Goal: Task Accomplishment & Management: Complete application form

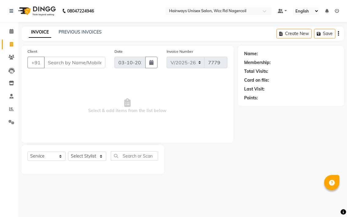
select select "6523"
select select "service"
click at [93, 162] on div "Select Service Product Membership Package Voucher Prepaid Gift Card Select Styl…" at bounding box center [92, 158] width 131 height 14
select select "49916"
click at [68, 152] on select "Select Stylist Admin Chitra divya [PERSON_NAME] [PERSON_NAME] Reception [PERSON…" at bounding box center [87, 156] width 38 height 9
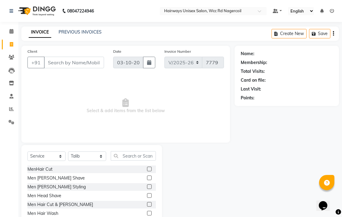
click at [147, 170] on label at bounding box center [149, 169] width 5 height 5
click at [147, 170] on input "checkbox" at bounding box center [149, 170] width 4 height 4
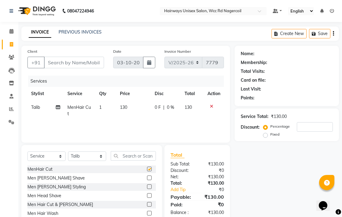
checkbox input "false"
click at [104, 57] on input "Client" at bounding box center [74, 63] width 60 height 12
type input "9"
type input "0"
type input "9008226281"
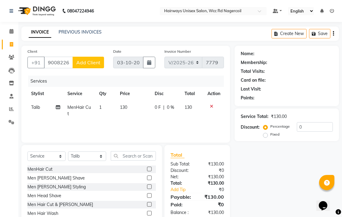
click at [100, 63] on span "Add Client" at bounding box center [88, 63] width 24 height 6
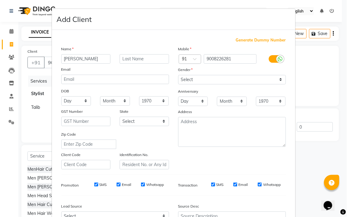
type input "[PERSON_NAME]"
drag, startPoint x: 270, startPoint y: 79, endPoint x: 267, endPoint y: 83, distance: 4.8
click at [270, 79] on select "Select [DEMOGRAPHIC_DATA] [DEMOGRAPHIC_DATA] Other Prefer Not To Say" at bounding box center [232, 79] width 108 height 9
select select "[DEMOGRAPHIC_DATA]"
click at [178, 75] on select "Select [DEMOGRAPHIC_DATA] [DEMOGRAPHIC_DATA] Other Prefer Not To Say" at bounding box center [232, 79] width 108 height 9
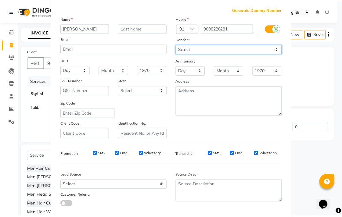
scroll to position [65, 0]
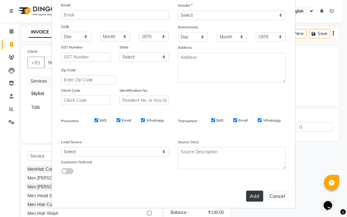
click at [254, 191] on button "Add" at bounding box center [254, 196] width 17 height 11
type input "90******81"
select select
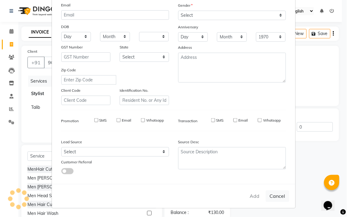
select select
checkbox input "false"
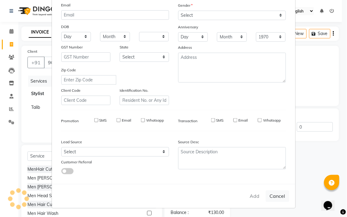
checkbox input "false"
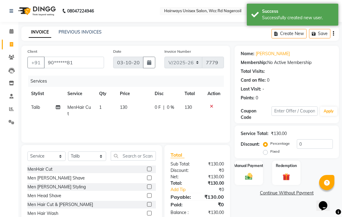
click at [226, 177] on div "₹130.00" at bounding box center [213, 177] width 31 height 6
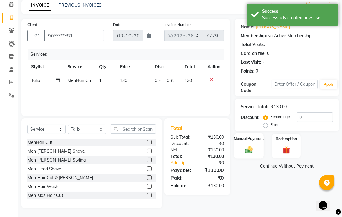
click at [244, 150] on img at bounding box center [249, 149] width 13 height 9
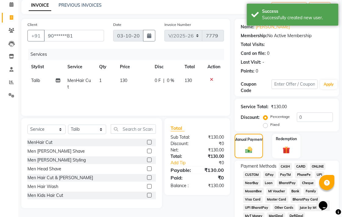
click at [319, 173] on span "UPI" at bounding box center [319, 175] width 9 height 7
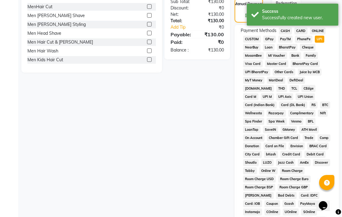
scroll to position [287, 0]
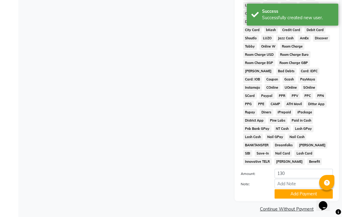
click at [299, 190] on button "Add Payment" at bounding box center [304, 194] width 58 height 9
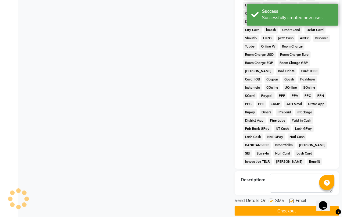
click at [298, 207] on button "Checkout" at bounding box center [287, 211] width 104 height 9
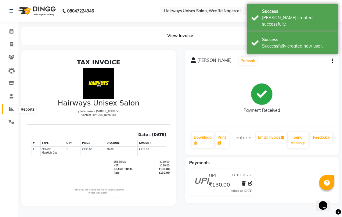
click at [14, 106] on span at bounding box center [11, 109] width 11 height 7
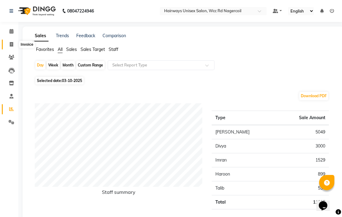
click at [13, 46] on span at bounding box center [11, 44] width 11 height 7
select select "service"
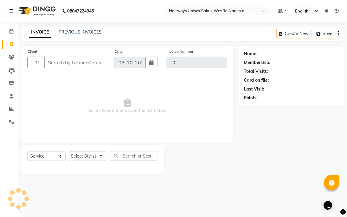
type input "7780"
select select "6523"
click at [91, 156] on select "Select Stylist" at bounding box center [87, 156] width 38 height 9
select select "49917"
click at [68, 152] on select "Select Stylist Admin Chitra divya [PERSON_NAME] [PERSON_NAME] Reception [PERSON…" at bounding box center [87, 156] width 38 height 9
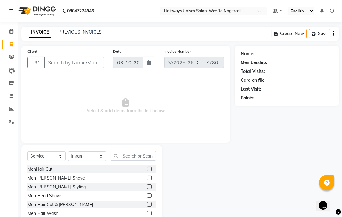
click at [147, 169] on label at bounding box center [149, 169] width 5 height 5
click at [147, 169] on input "checkbox" at bounding box center [149, 170] width 4 height 4
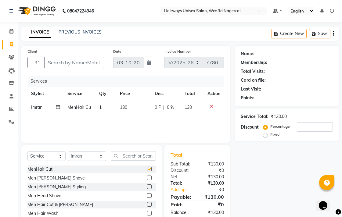
checkbox input "false"
click at [89, 60] on input "Client" at bounding box center [74, 63] width 60 height 12
type input "9"
type input "0"
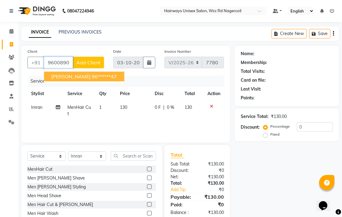
click at [92, 75] on ngb-highlight "96******47" at bounding box center [104, 77] width 25 height 6
type input "96******47"
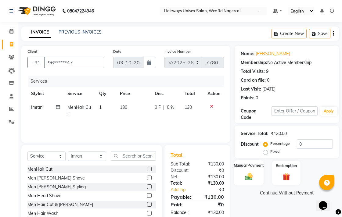
click at [253, 173] on img at bounding box center [249, 176] width 13 height 9
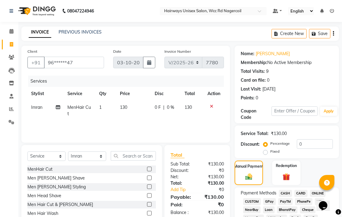
scroll to position [68, 0]
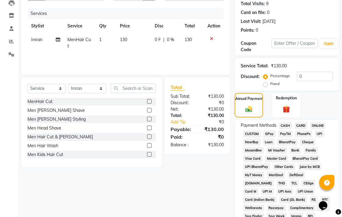
click at [286, 127] on span "CASH" at bounding box center [285, 125] width 13 height 7
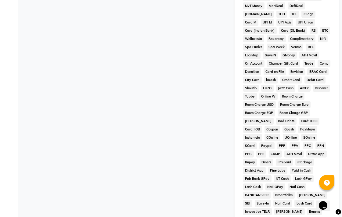
scroll to position [287, 0]
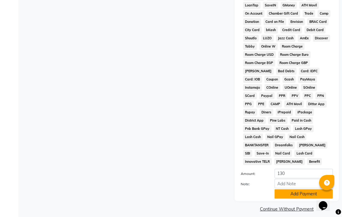
click at [297, 190] on button "Add Payment" at bounding box center [304, 194] width 58 height 9
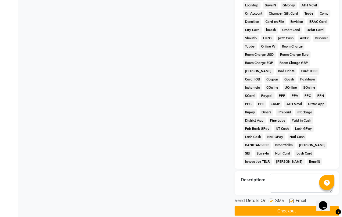
click at [291, 207] on button "Checkout" at bounding box center [287, 211] width 104 height 9
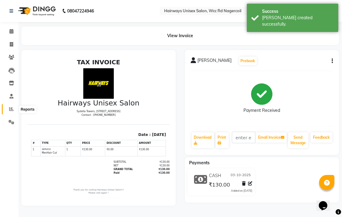
click at [13, 108] on span at bounding box center [11, 109] width 11 height 7
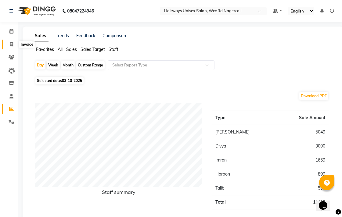
click at [12, 47] on span at bounding box center [11, 44] width 11 height 7
select select "service"
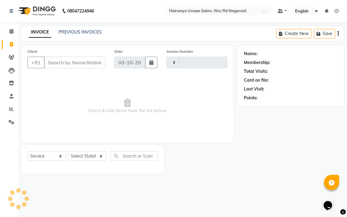
type input "7781"
select select "6523"
click at [94, 155] on select "Select Stylist Admin Chitra divya [PERSON_NAME] [PERSON_NAME] Reception [PERSON…" at bounding box center [87, 156] width 38 height 9
select select "54333"
click at [68, 152] on select "Select Stylist Admin Chitra divya [PERSON_NAME] [PERSON_NAME] Reception [PERSON…" at bounding box center [87, 156] width 38 height 9
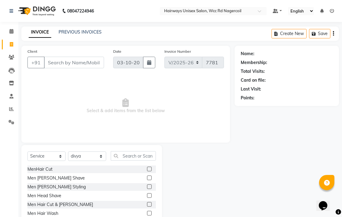
click at [154, 161] on div "Select Service Product Membership Package Voucher Prepaid Gift Card Select Styl…" at bounding box center [91, 158] width 129 height 14
click at [153, 160] on input "text" at bounding box center [133, 155] width 45 height 9
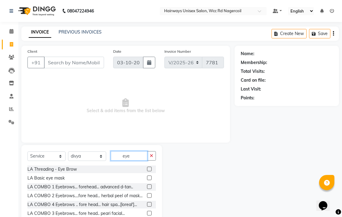
type input "eye"
click at [147, 169] on label at bounding box center [149, 169] width 5 height 5
click at [147, 169] on input "checkbox" at bounding box center [149, 170] width 4 height 4
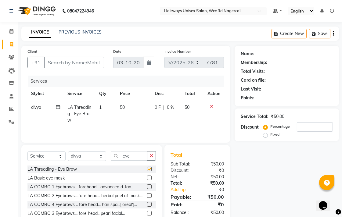
checkbox input "false"
click at [89, 62] on input "Client" at bounding box center [74, 63] width 60 height 12
type input "8"
type input "0"
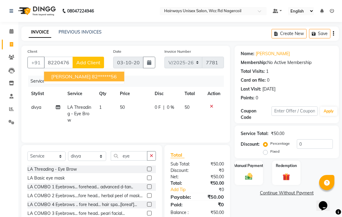
click at [92, 75] on ngb-highlight "82******56" at bounding box center [104, 77] width 25 height 6
type input "82******56"
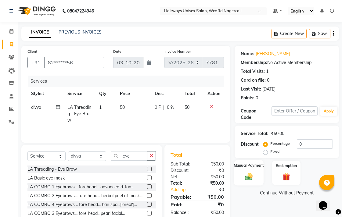
click at [238, 176] on div "Manual Payment" at bounding box center [249, 173] width 30 height 26
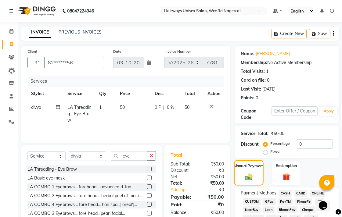
scroll to position [136, 0]
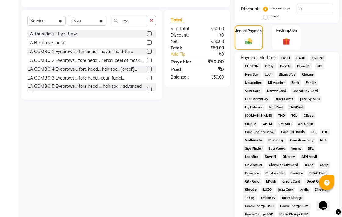
drag, startPoint x: 289, startPoint y: 56, endPoint x: 289, endPoint y: 62, distance: 6.1
click at [289, 57] on span "CASH" at bounding box center [285, 58] width 13 height 7
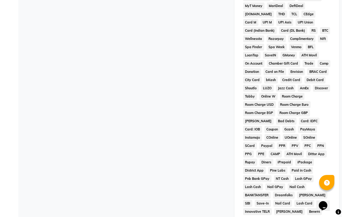
scroll to position [287, 0]
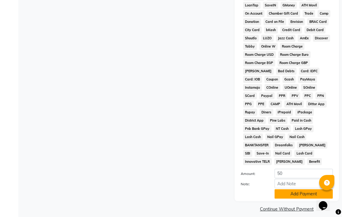
click at [297, 190] on button "Add Payment" at bounding box center [304, 194] width 58 height 9
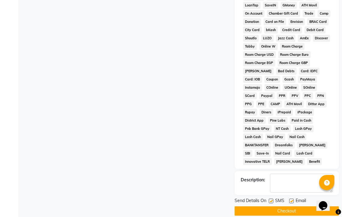
click at [301, 209] on button "Checkout" at bounding box center [287, 211] width 104 height 9
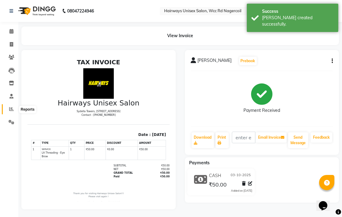
click at [9, 111] on icon at bounding box center [11, 109] width 5 height 5
